Goal: Task Accomplishment & Management: Use online tool/utility

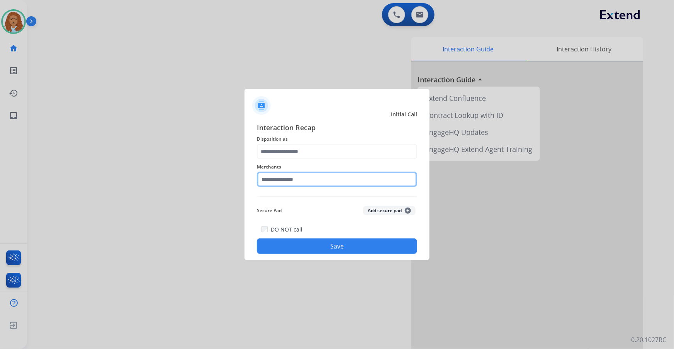
click at [263, 175] on input "text" at bounding box center [337, 178] width 160 height 15
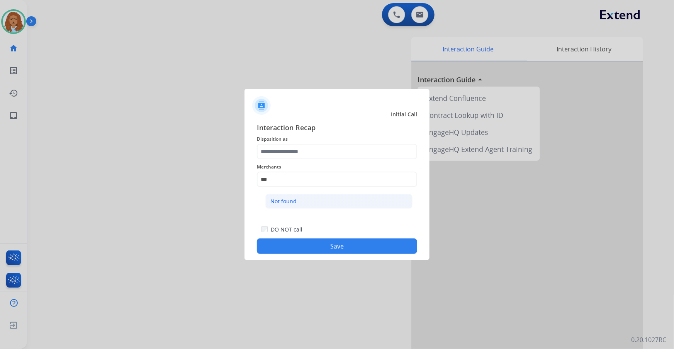
click at [294, 201] on div "Not found" at bounding box center [283, 201] width 26 height 8
type input "*********"
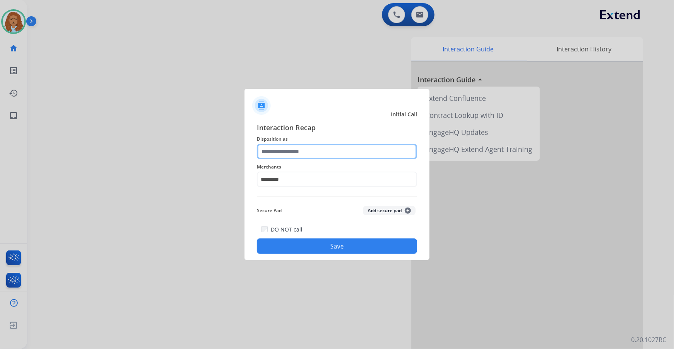
click at [277, 149] on input "text" at bounding box center [337, 151] width 160 height 15
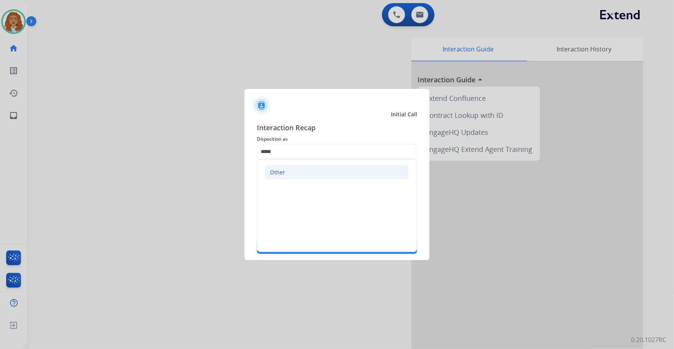
click at [305, 165] on li "Other" at bounding box center [337, 172] width 144 height 15
type input "*****"
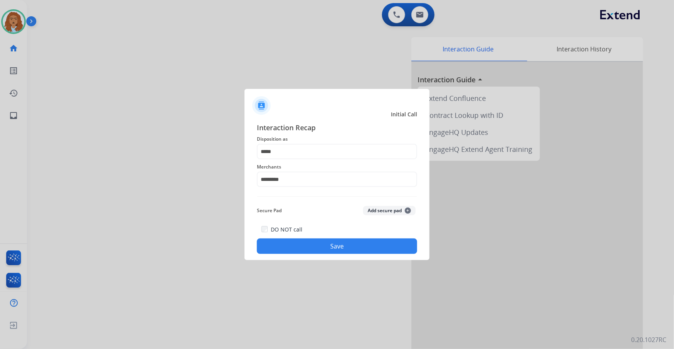
click at [318, 249] on button "Save" at bounding box center [337, 245] width 160 height 15
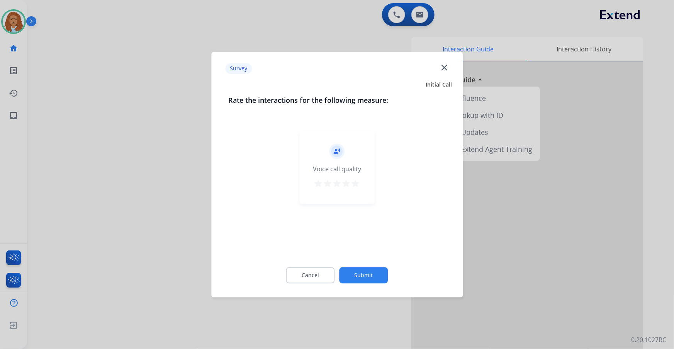
click at [352, 278] on button "Submit" at bounding box center [363, 275] width 49 height 16
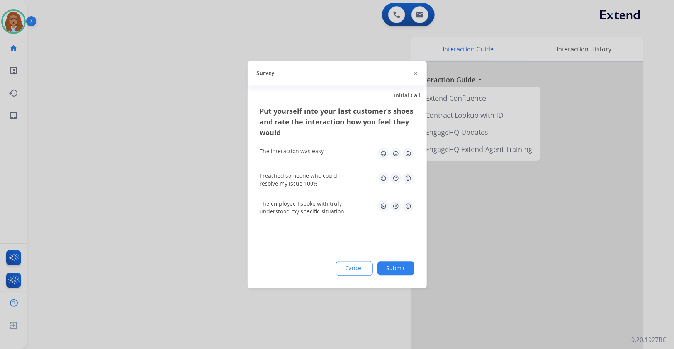
click at [388, 264] on button "Submit" at bounding box center [395, 268] width 37 height 14
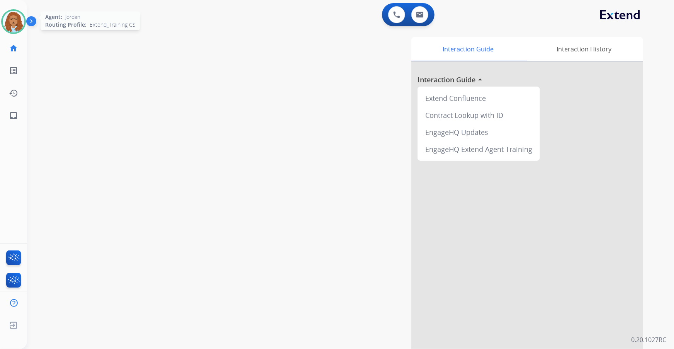
click at [22, 30] on div at bounding box center [13, 21] width 25 height 25
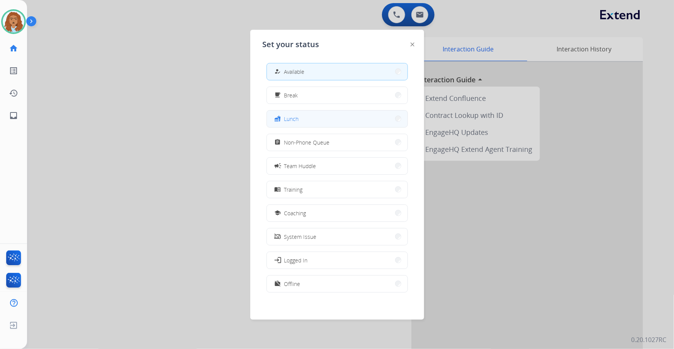
click at [284, 120] on div "fastfood Lunch" at bounding box center [286, 118] width 26 height 9
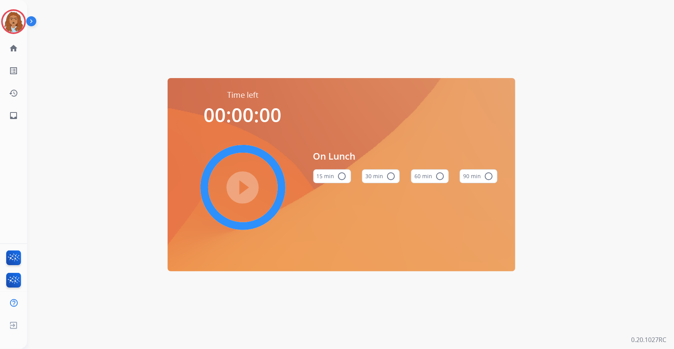
click at [425, 169] on button "60 min radio_button_unchecked" at bounding box center [430, 176] width 38 height 14
click at [242, 185] on mat-icon "play_circle_filled" at bounding box center [242, 187] width 9 height 9
